Goal: Transaction & Acquisition: Purchase product/service

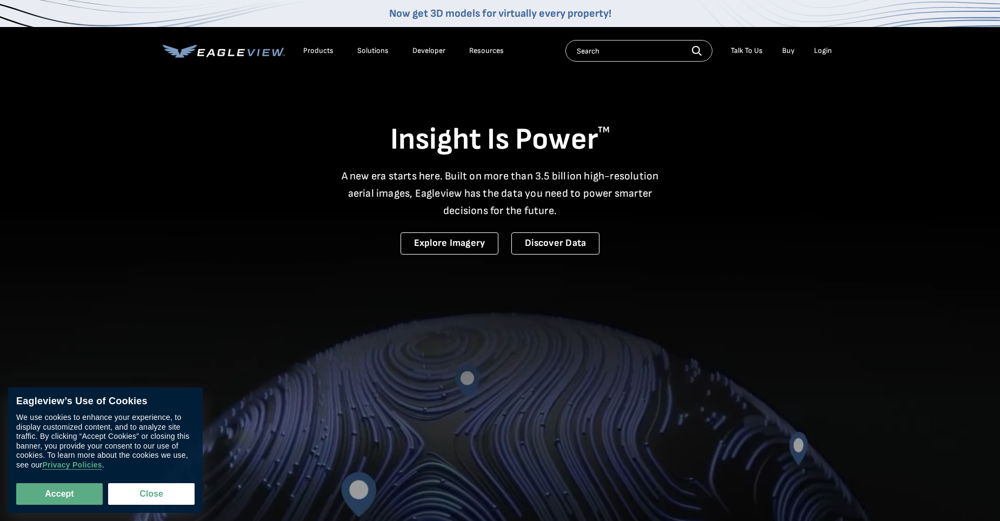
click at [825, 46] on div "Login" at bounding box center [823, 51] width 18 height 10
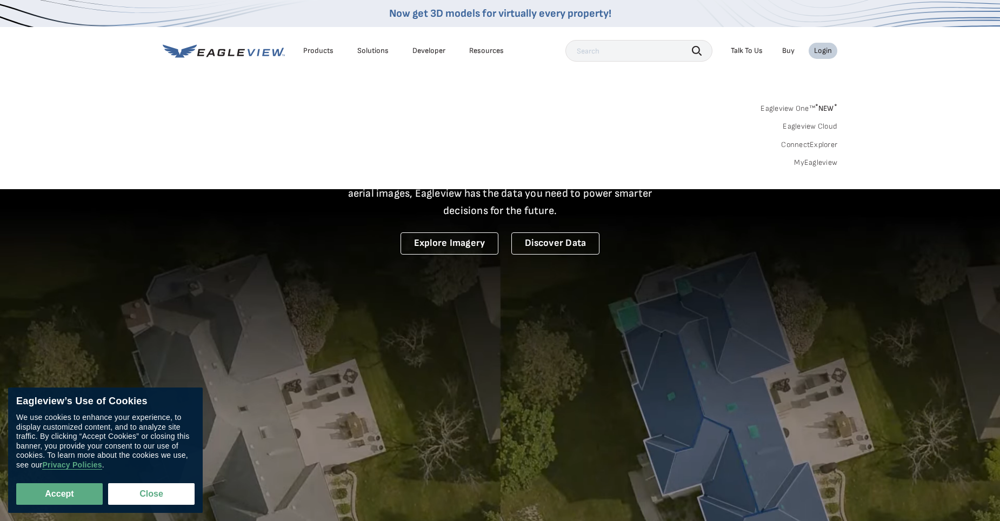
click at [822, 164] on link "MyEagleview" at bounding box center [815, 163] width 43 height 10
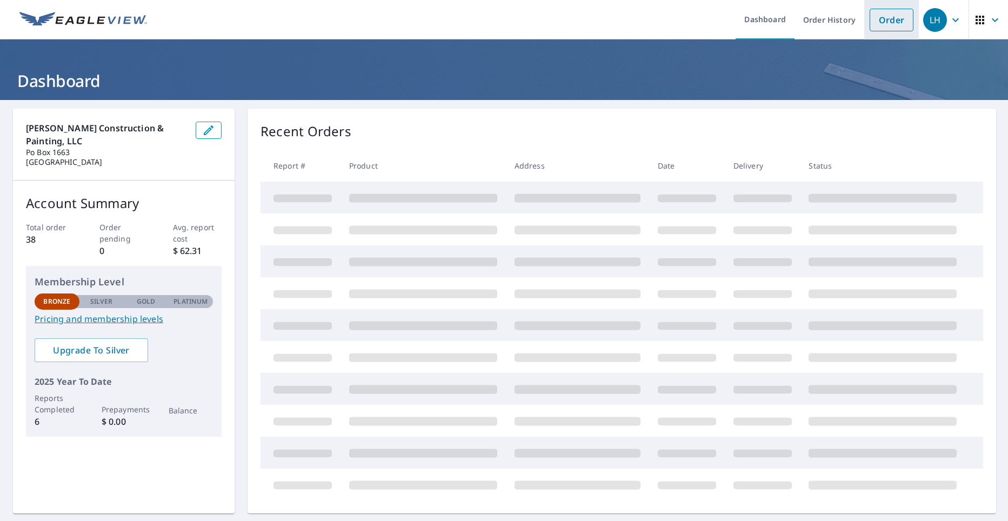
click at [881, 14] on link "Order" at bounding box center [891, 20] width 44 height 23
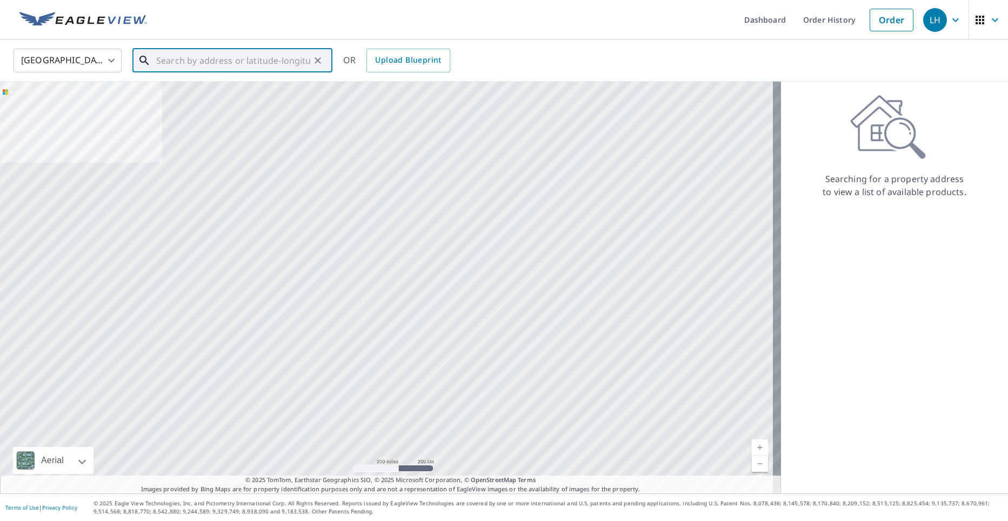
click at [177, 62] on input "text" at bounding box center [233, 60] width 154 height 30
type input "6"
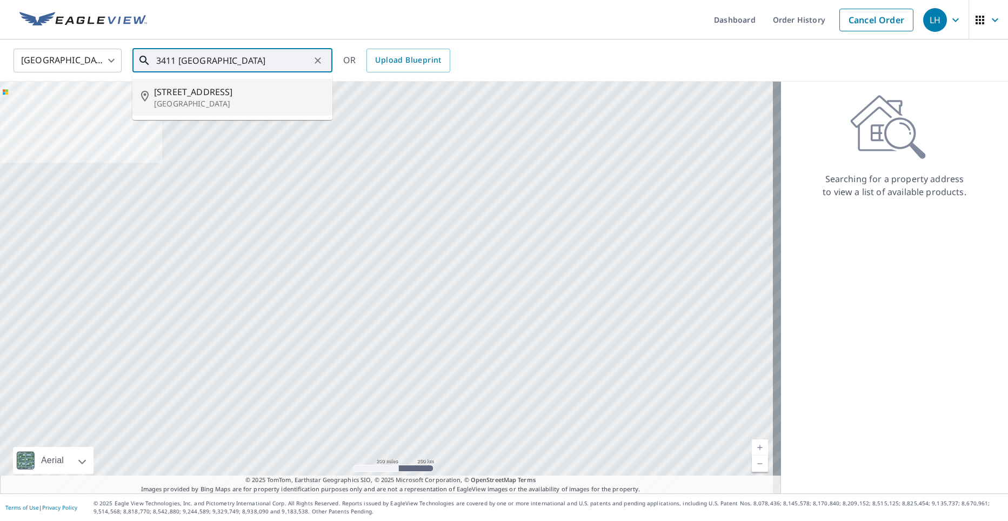
click at [184, 91] on span "[STREET_ADDRESS]" at bounding box center [239, 91] width 170 height 13
type input "[STREET_ADDRESS]"
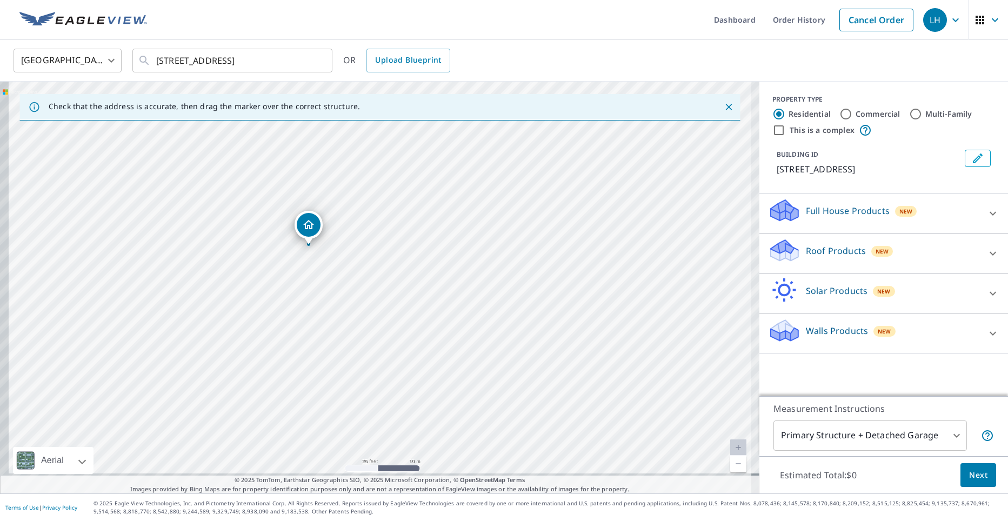
drag, startPoint x: 464, startPoint y: 301, endPoint x: 564, endPoint y: 130, distance: 198.6
click at [568, 128] on div "[STREET_ADDRESS]" at bounding box center [379, 288] width 759 height 412
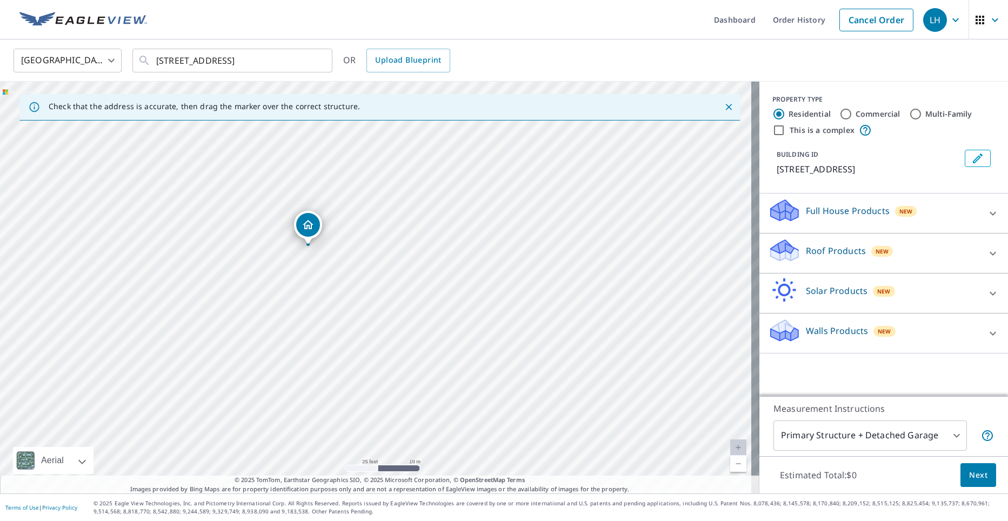
click at [821, 250] on p "Roof Products" at bounding box center [836, 250] width 60 height 13
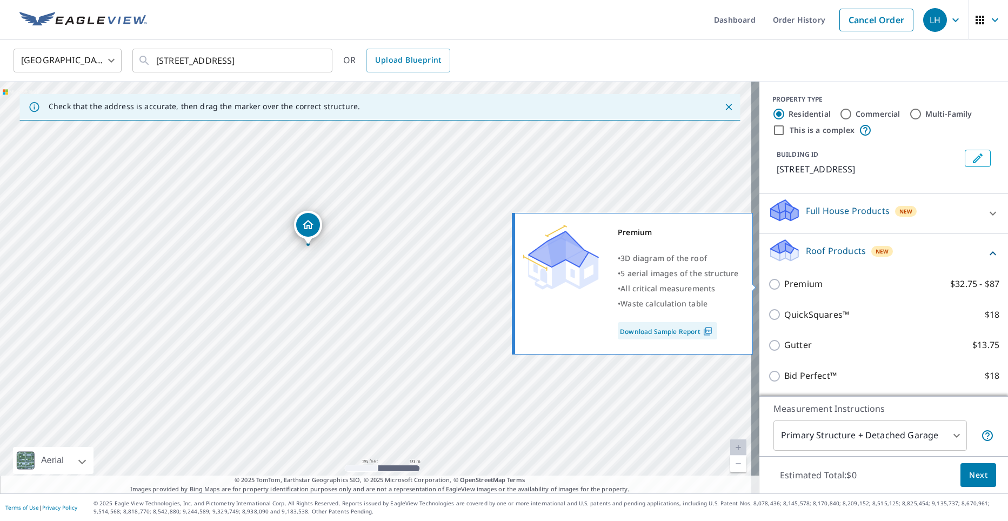
click at [785, 282] on p "Premium" at bounding box center [803, 284] width 38 height 14
click at [784, 282] on input "Premium $32.75 - $87" at bounding box center [776, 284] width 16 height 13
checkbox input "true"
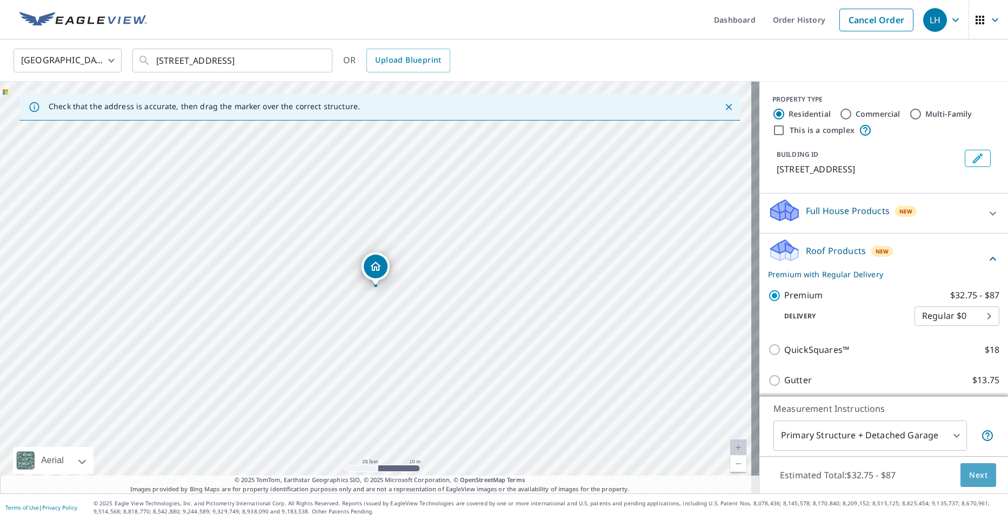
click at [978, 468] on button "Next" at bounding box center [978, 475] width 36 height 24
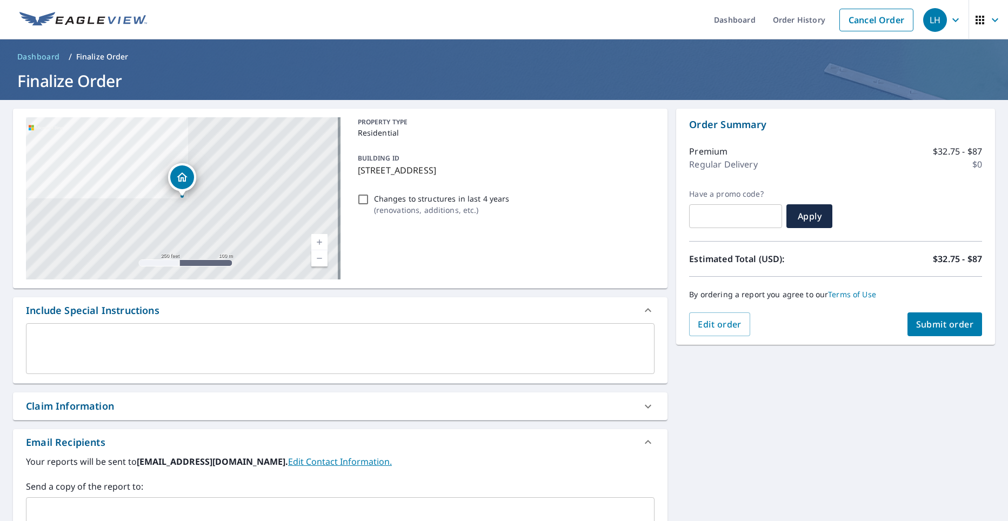
click at [938, 328] on span "Submit order" at bounding box center [945, 324] width 58 height 12
